Goal: Information Seeking & Learning: Learn about a topic

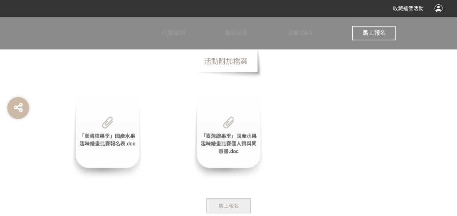
scroll to position [582, 0]
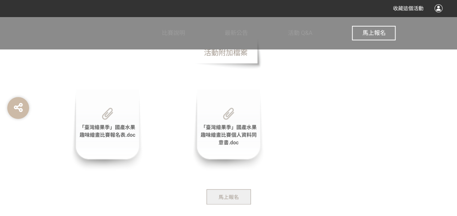
click at [96, 129] on span "「臺灣繪果季」國產水果趣味繪畫比賽報名表.doc" at bounding box center [107, 130] width 56 height 13
click at [221, 125] on span "「臺灣繪果季」國產水果趣味繪畫比賽個人資料同意書.doc" at bounding box center [228, 134] width 56 height 21
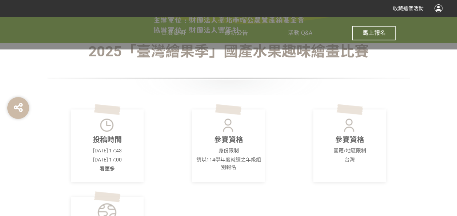
scroll to position [150, 0]
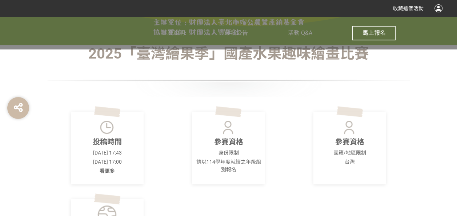
click at [221, 153] on p "國籍/地區限制" at bounding box center [349, 153] width 68 height 8
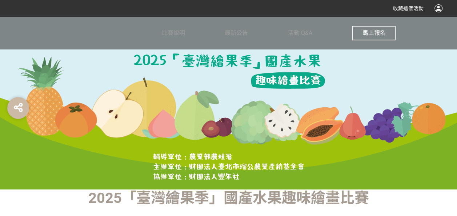
scroll to position [0, 0]
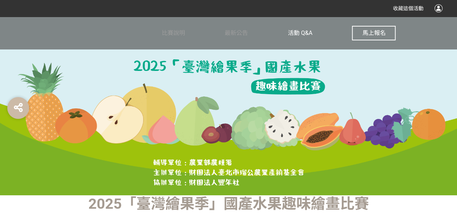
click at [221, 35] on span "活動 Q&A" at bounding box center [300, 32] width 24 height 7
click at [221, 33] on span "最新公告" at bounding box center [236, 32] width 23 height 7
click at [182, 33] on span "比賽說明" at bounding box center [173, 32] width 23 height 7
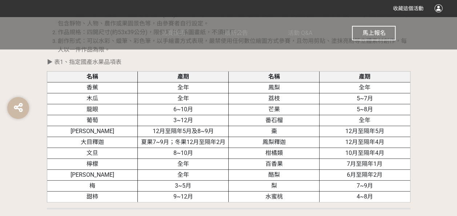
scroll to position [704, 0]
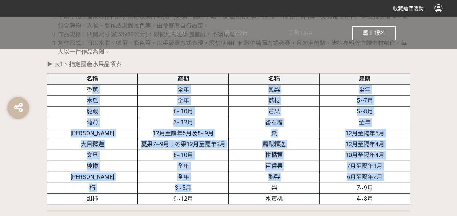
drag, startPoint x: 91, startPoint y: 89, endPoint x: 195, endPoint y: 190, distance: 145.1
click at [195, 190] on tbody "名稱 產期 名稱 產期 香蕉 全年 鳳梨 全年 木瓜 全年 荔枝 5~7月 龍眼 6~10月 芒果 5~8月 葡萄 3~12月 番石榴 全年 蓮霧 12月至隔…" at bounding box center [228, 138] width 363 height 131
drag, startPoint x: 195, startPoint y: 190, endPoint x: 296, endPoint y: 108, distance: 129.9
click at [221, 108] on td "芒果" at bounding box center [273, 111] width 91 height 11
click at [221, 109] on td "芒果" at bounding box center [273, 111] width 91 height 11
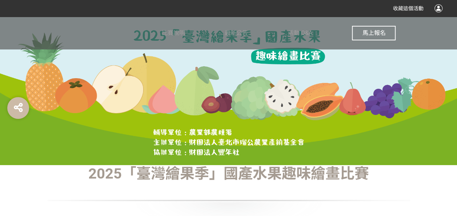
scroll to position [0, 0]
